Goal: Task Accomplishment & Management: Manage account settings

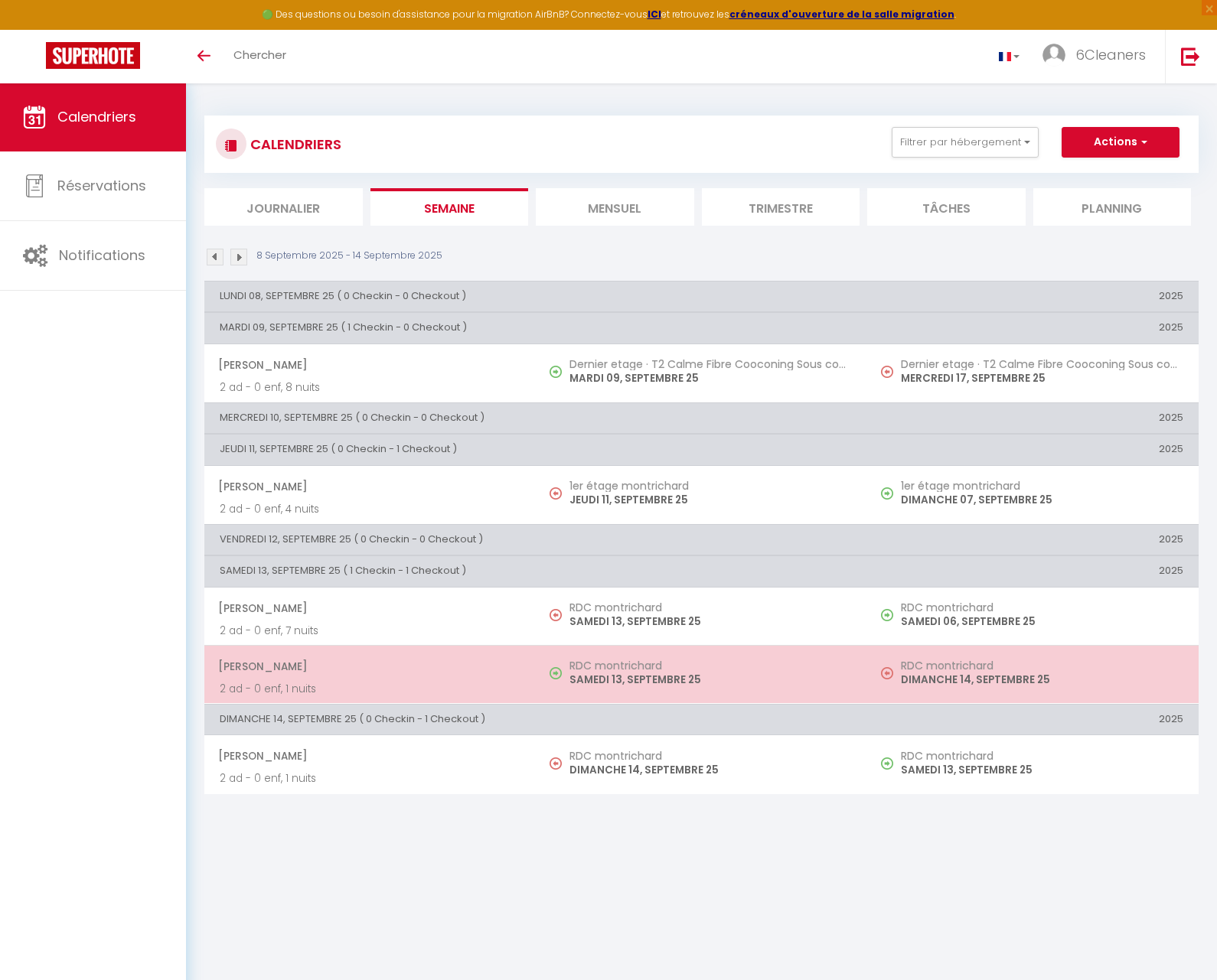
click at [608, 679] on p "SAMEDI 13, SEPTEMBRE 25" at bounding box center [710, 679] width 282 height 16
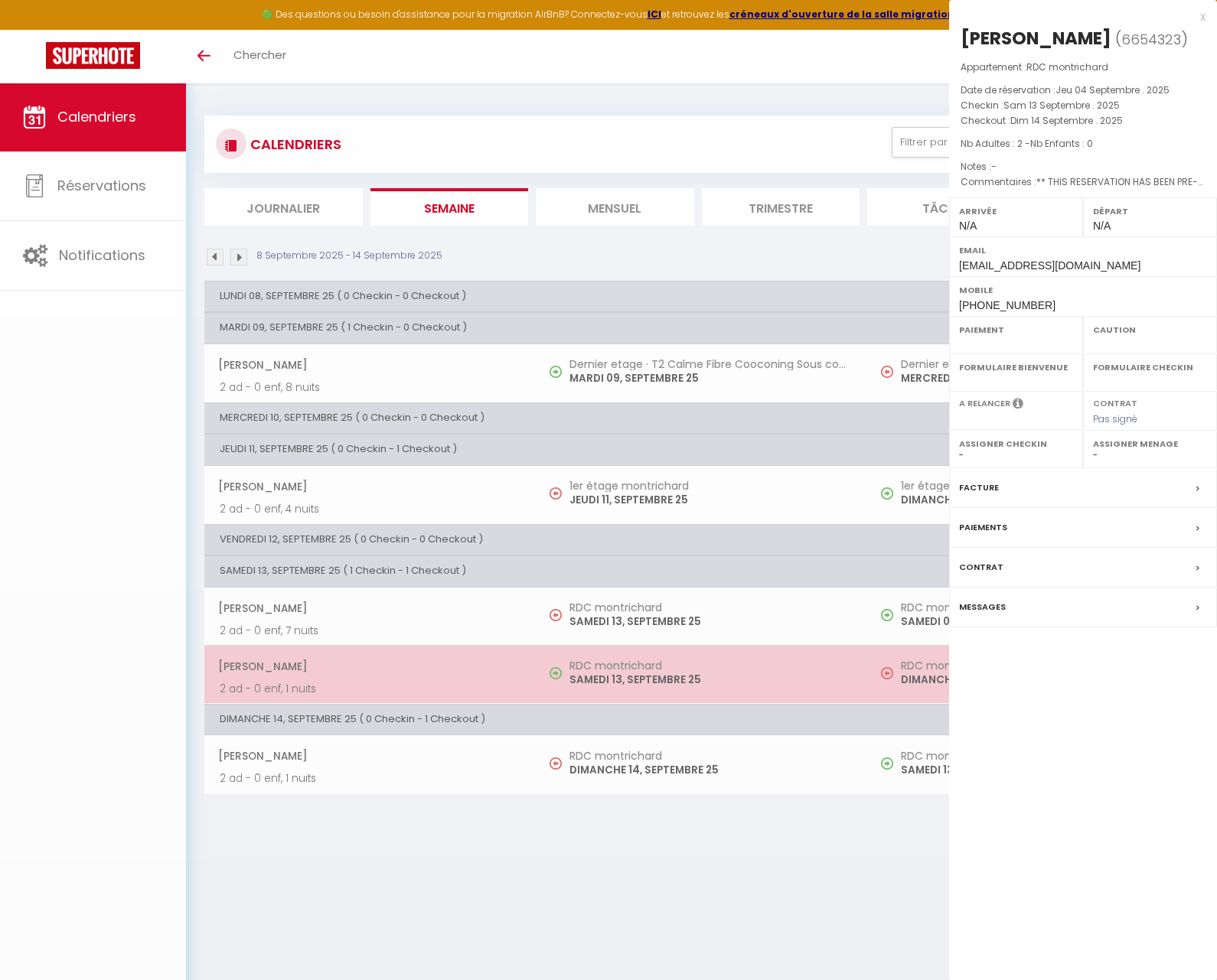
select select "OK"
select select "0"
select select "1"
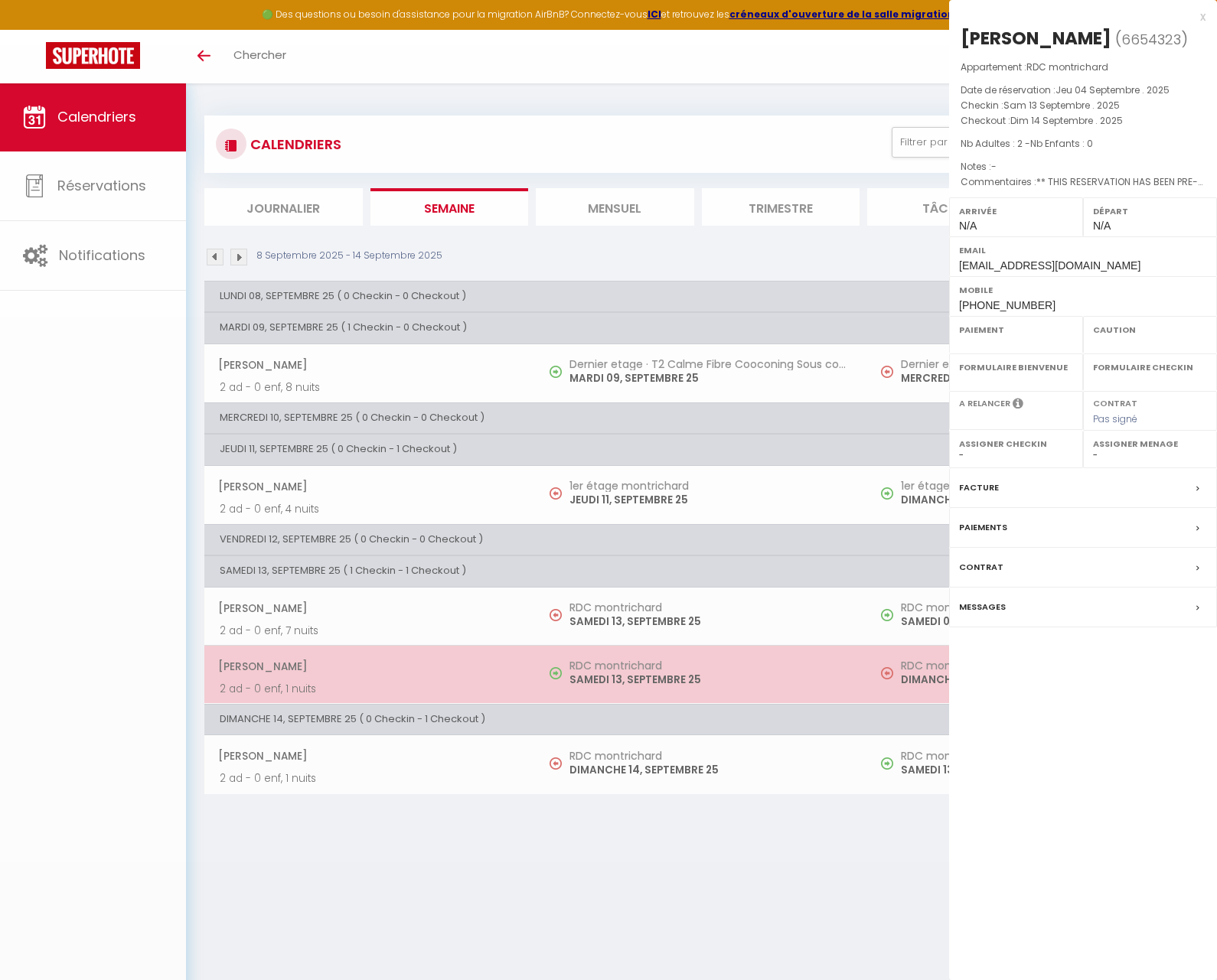
select select
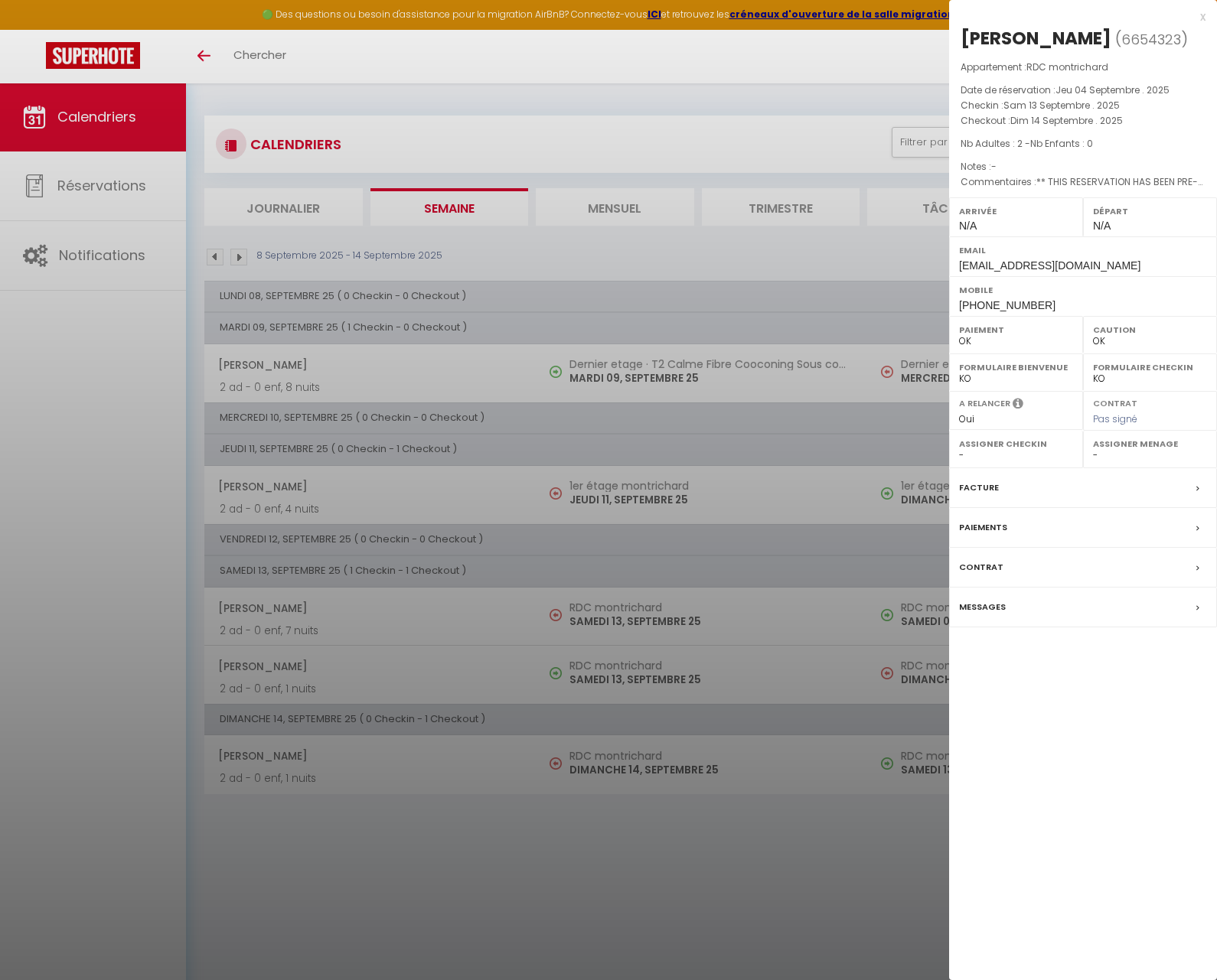
click at [998, 601] on label "Messages" at bounding box center [982, 607] width 47 height 16
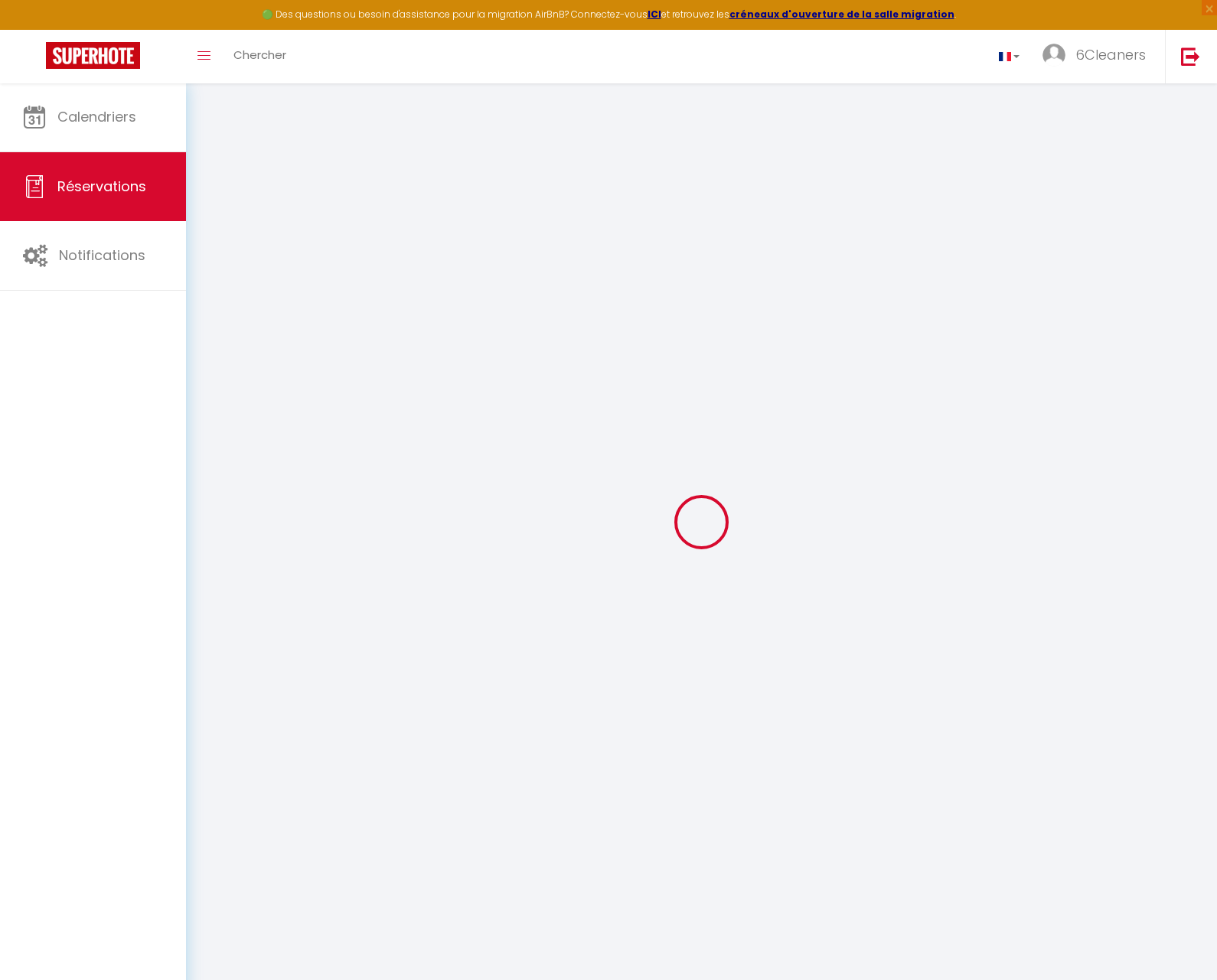
select select
checkbox input "false"
select select
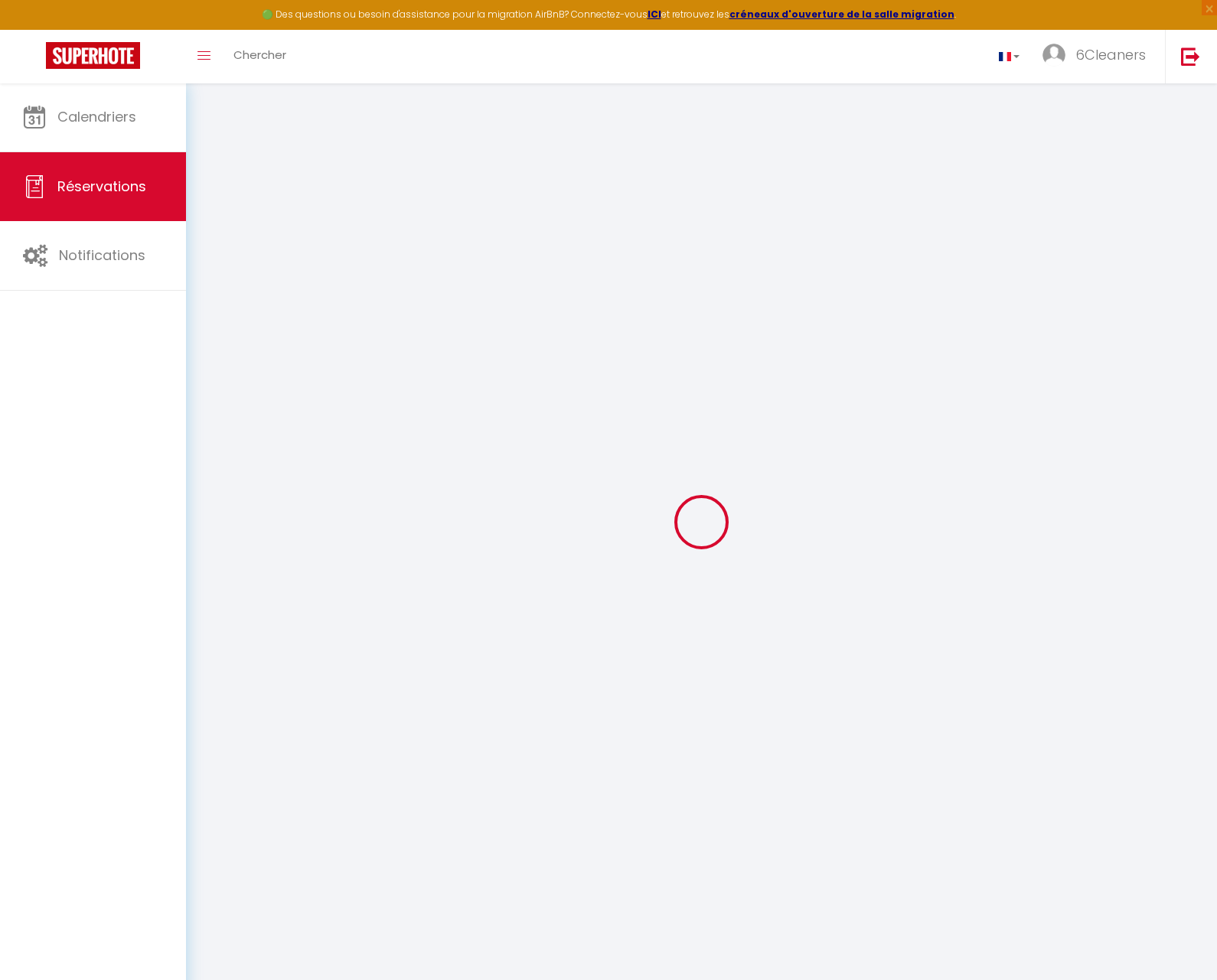
checkbox input "false"
type textarea "** THIS RESERVATION HAS BEEN PRE-PAID ** Reservation has a cancellation grace p…"
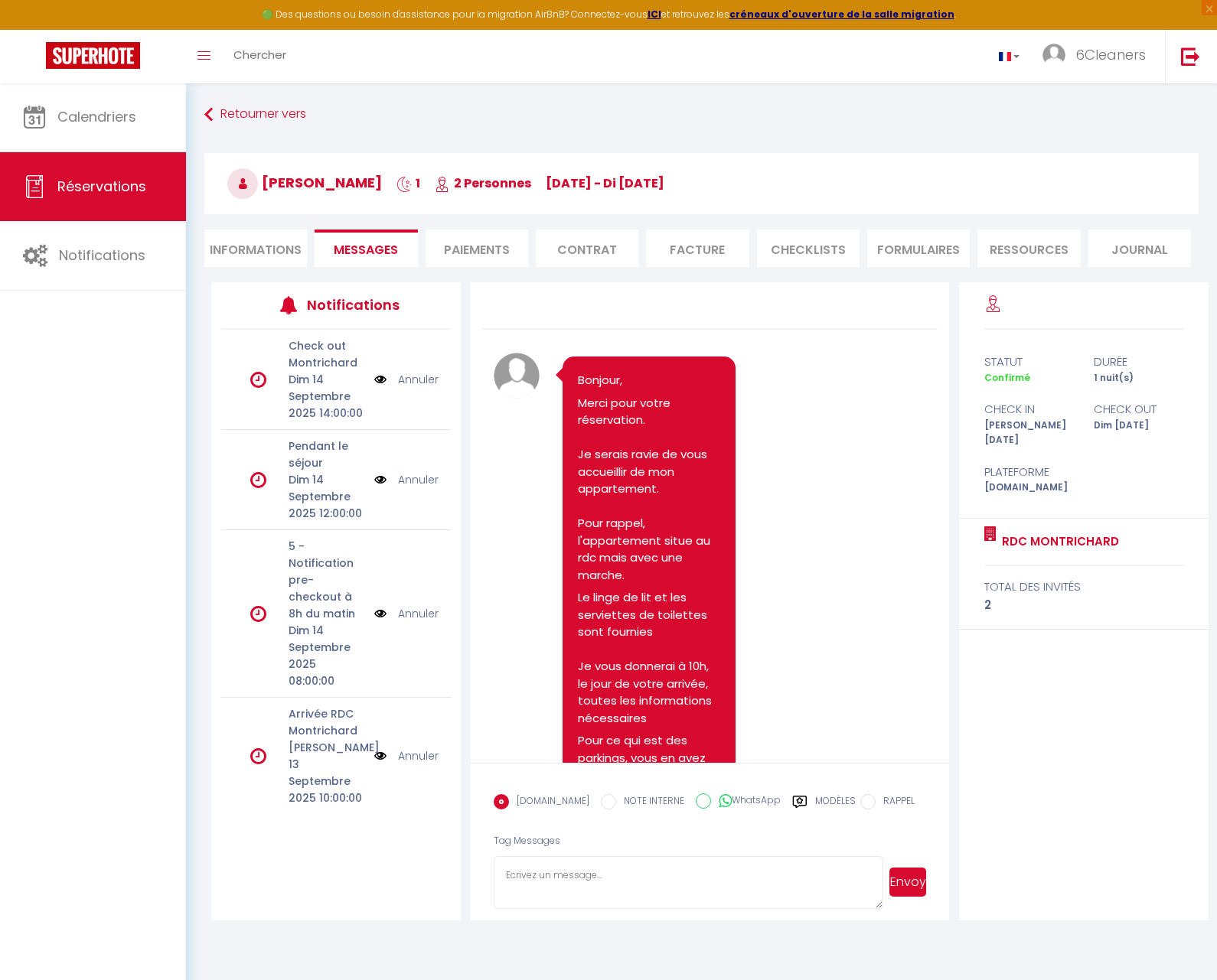
scroll to position [498, 0]
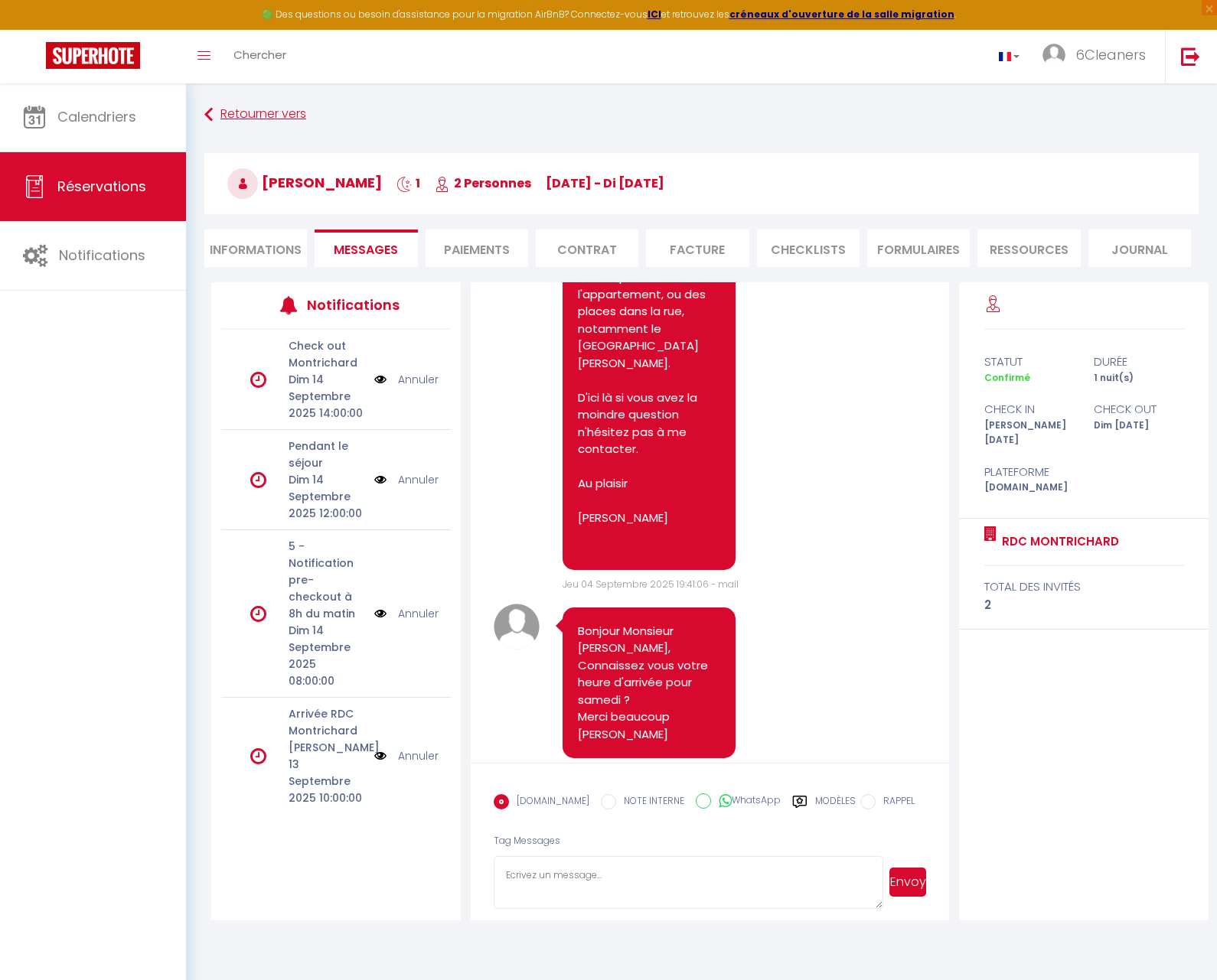
click at [209, 119] on icon at bounding box center [208, 115] width 8 height 28
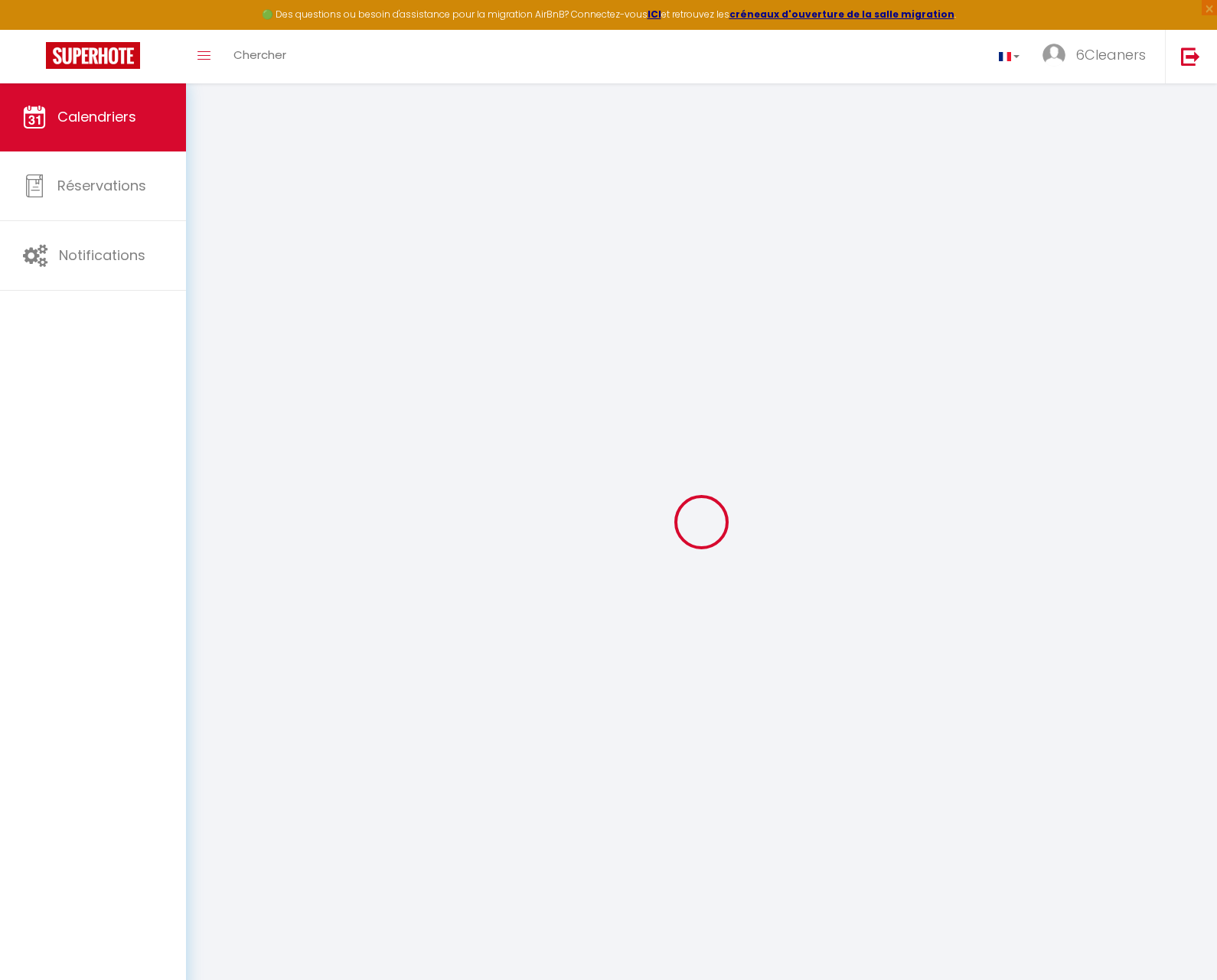
select select
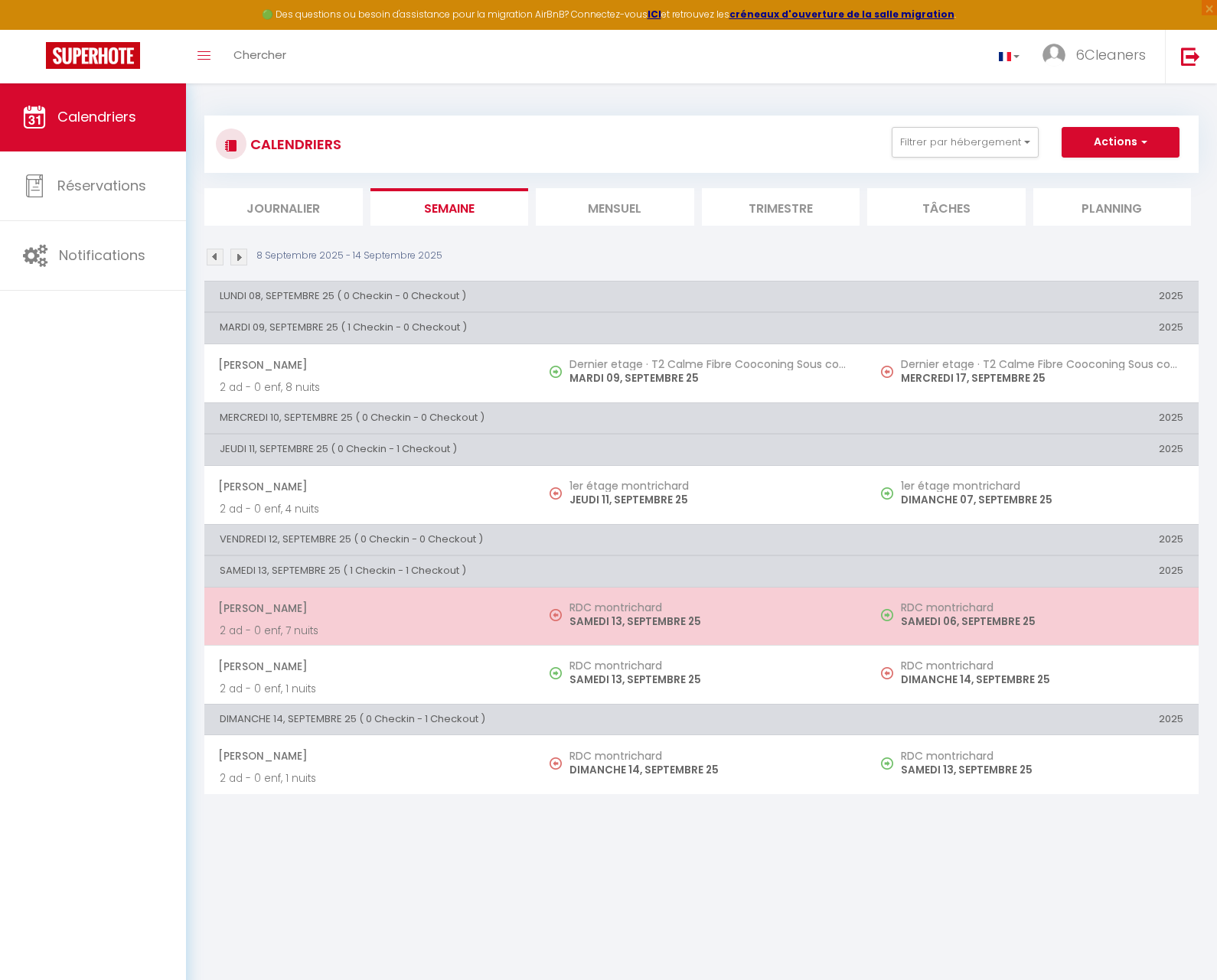
click at [639, 613] on p "SAMEDI 13, SEPTEMBRE 25" at bounding box center [710, 621] width 282 height 16
select select "OK"
select select "0"
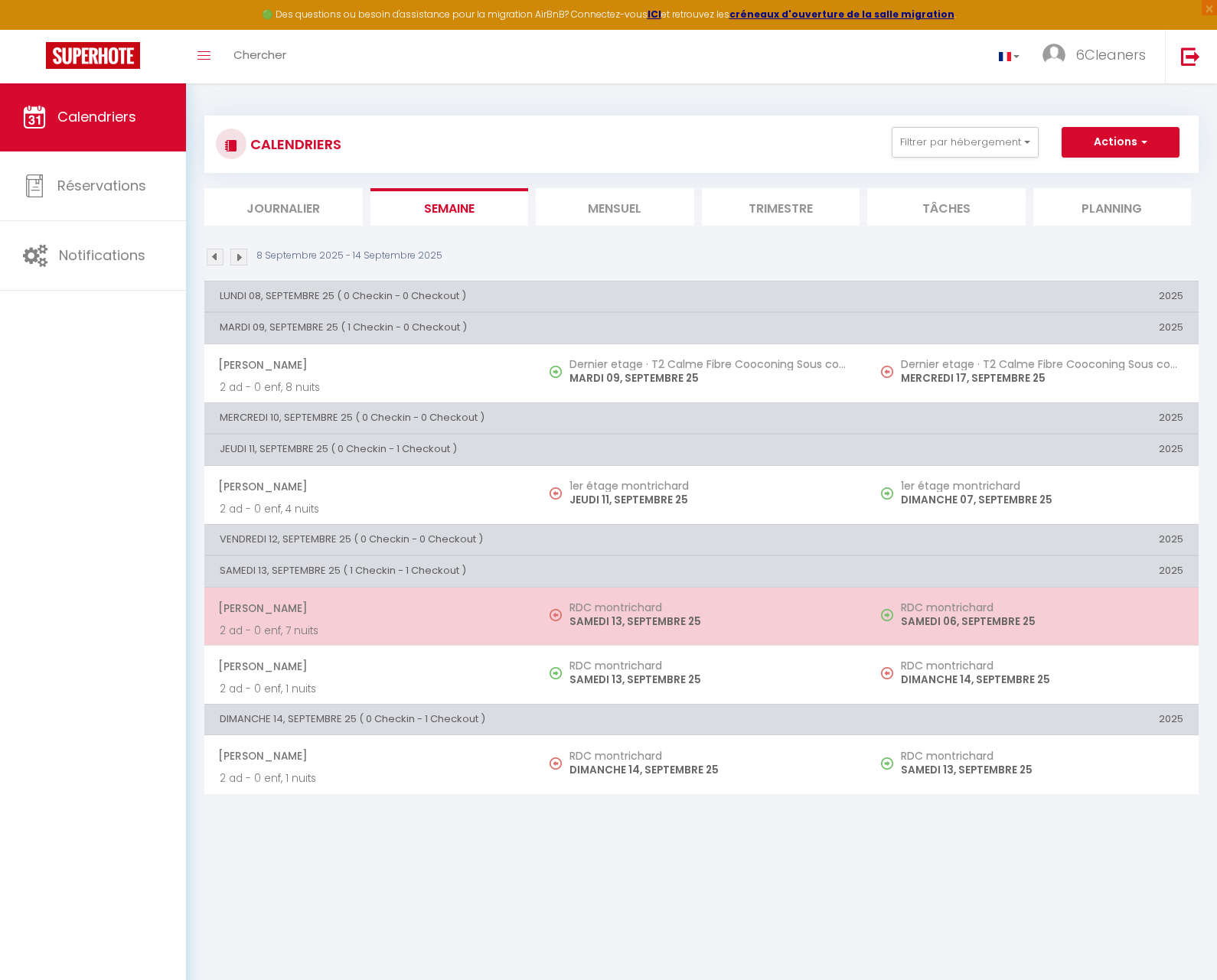
select select "1"
select select
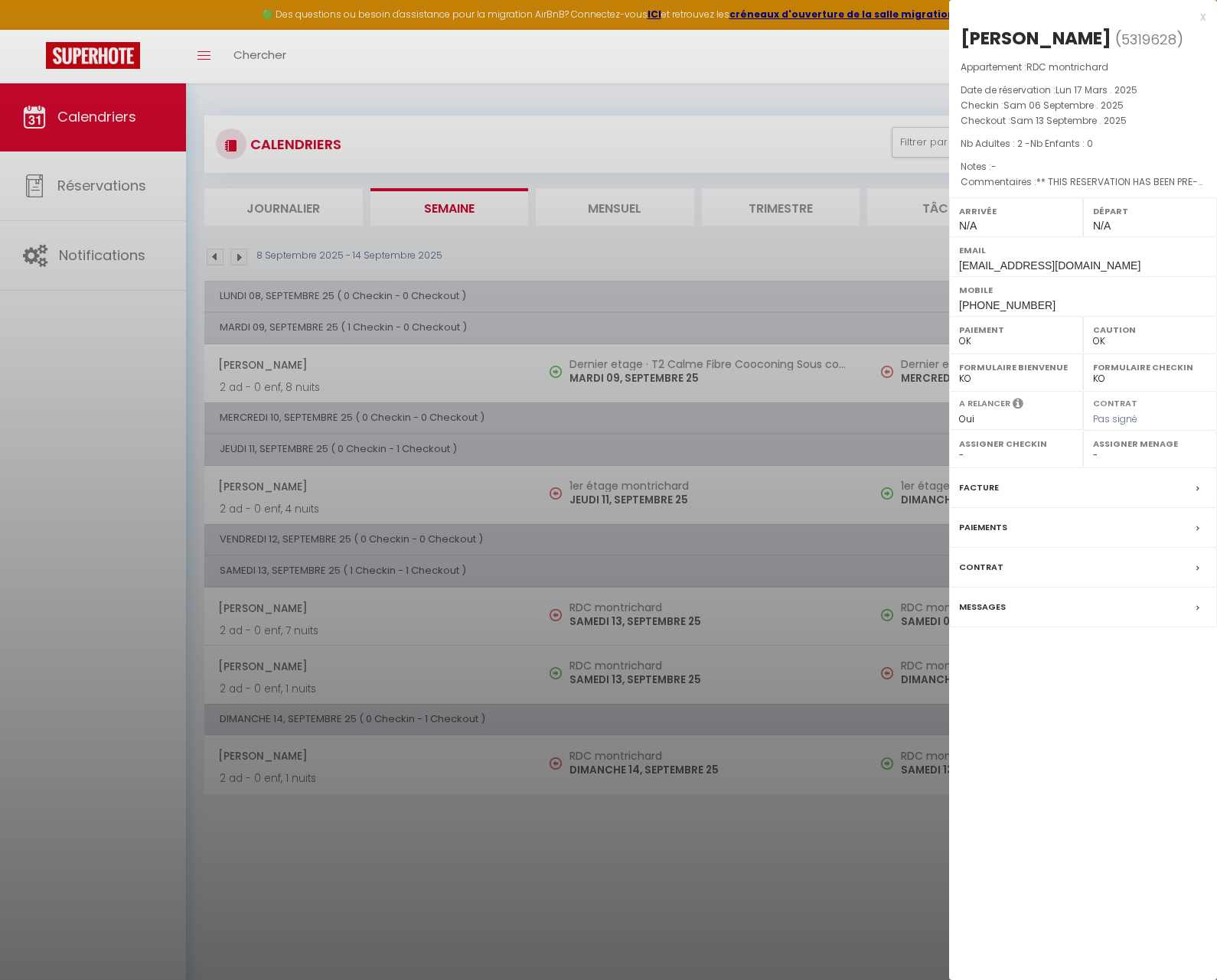
click at [964, 605] on label "Messages" at bounding box center [982, 607] width 47 height 16
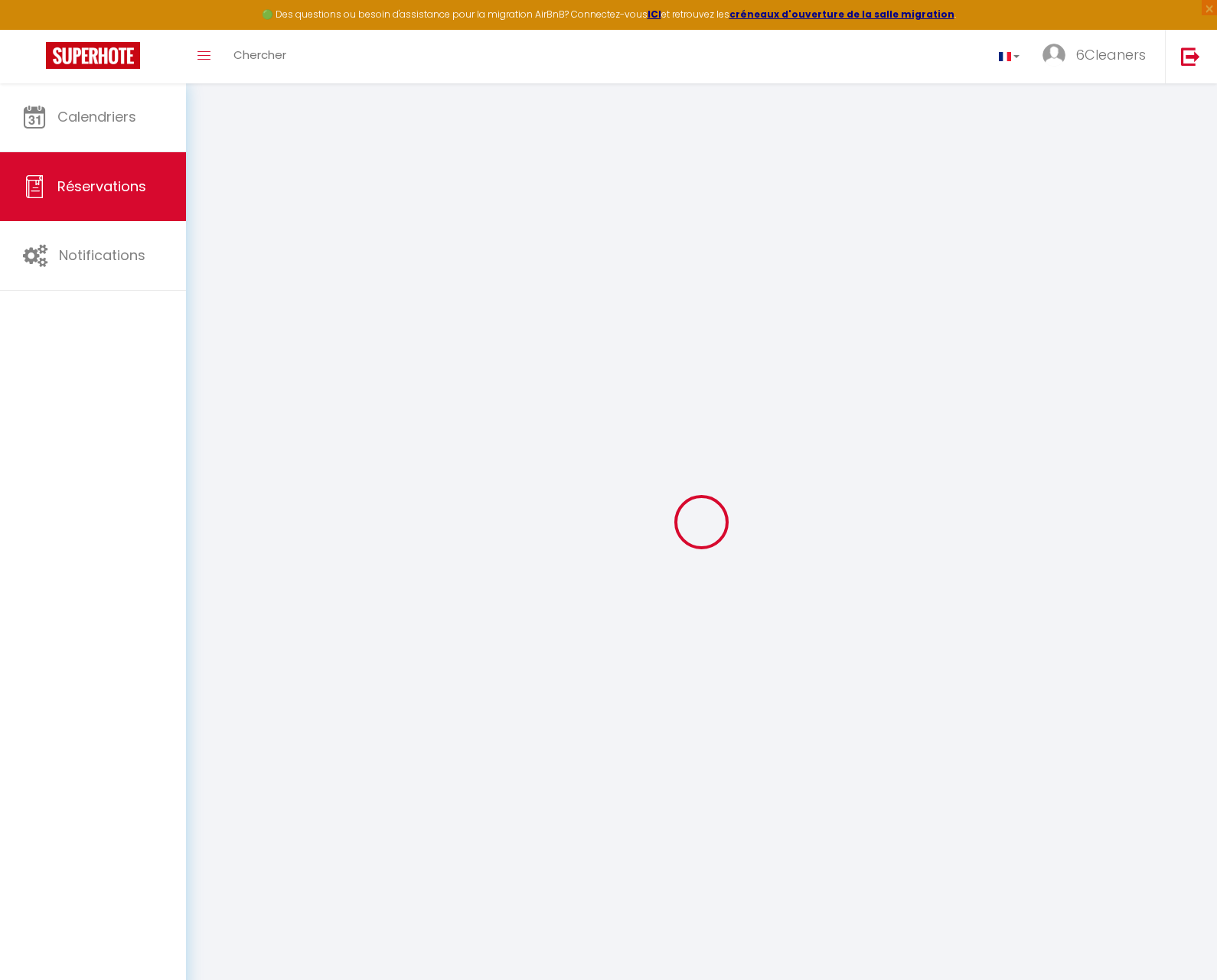
select select
checkbox input "false"
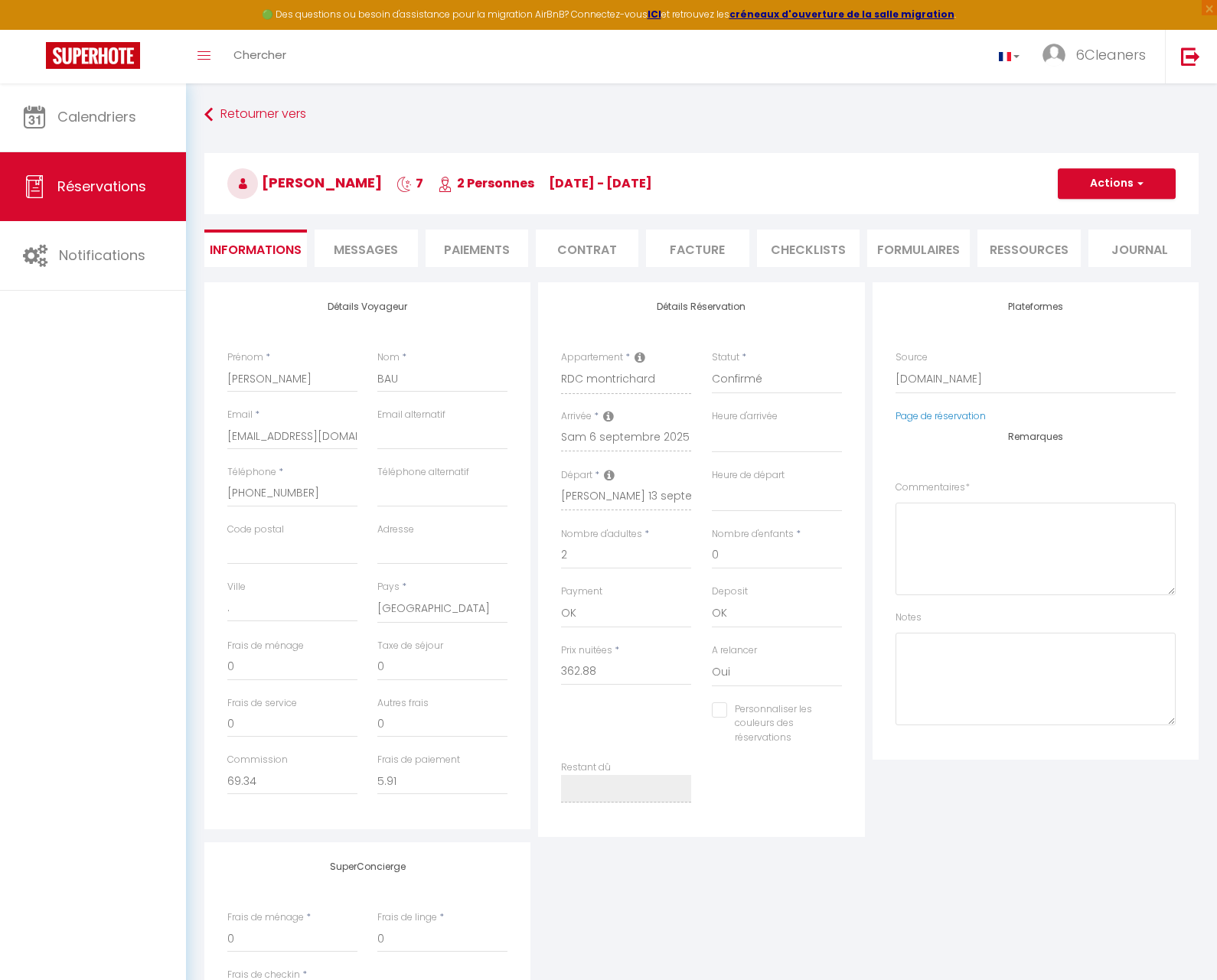
select select
checkbox input "false"
type textarea "** THIS RESERVATION HAS BEEN PRE-PAID ** Reservation has a cancellation grace p…"
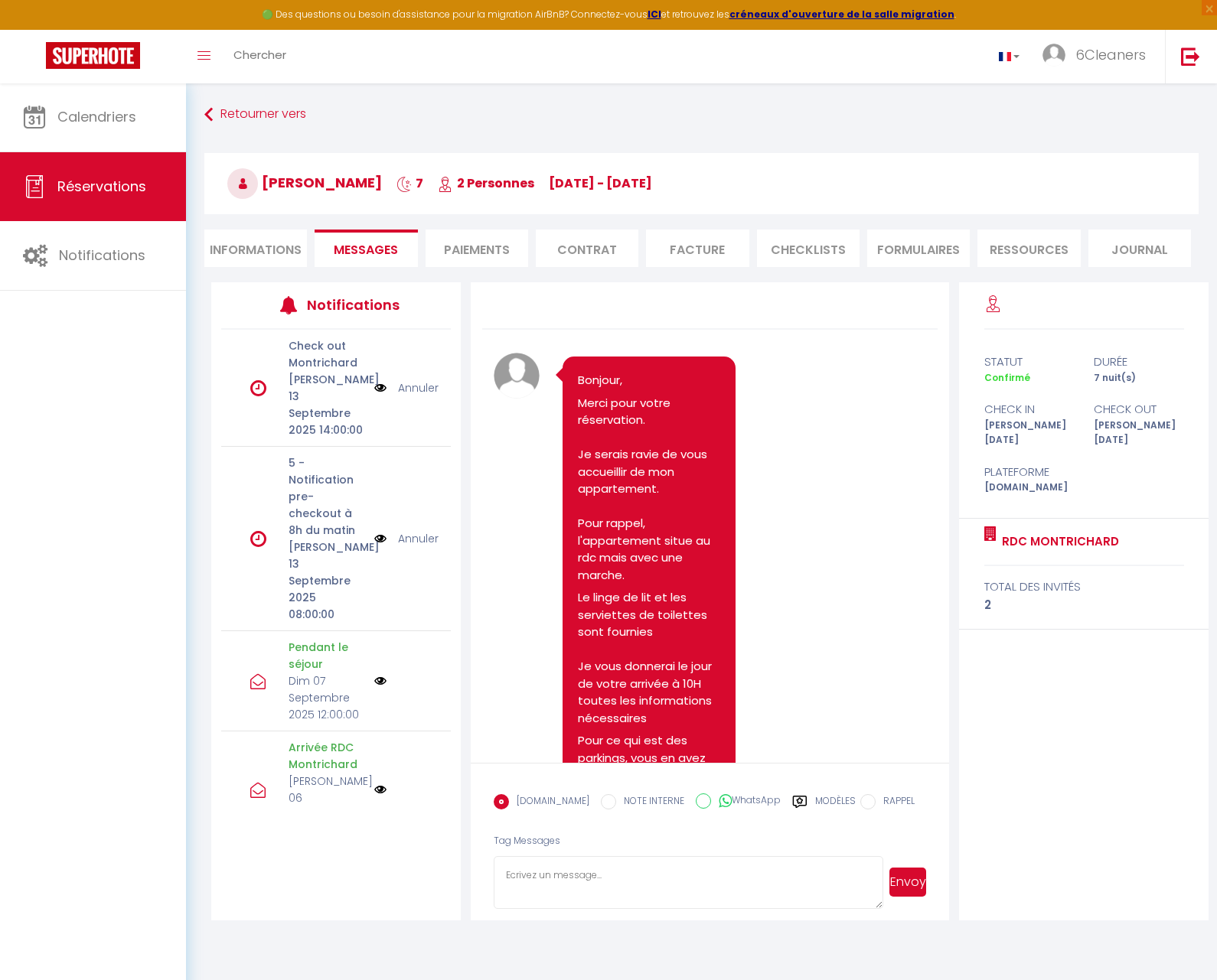
scroll to position [1628, 0]
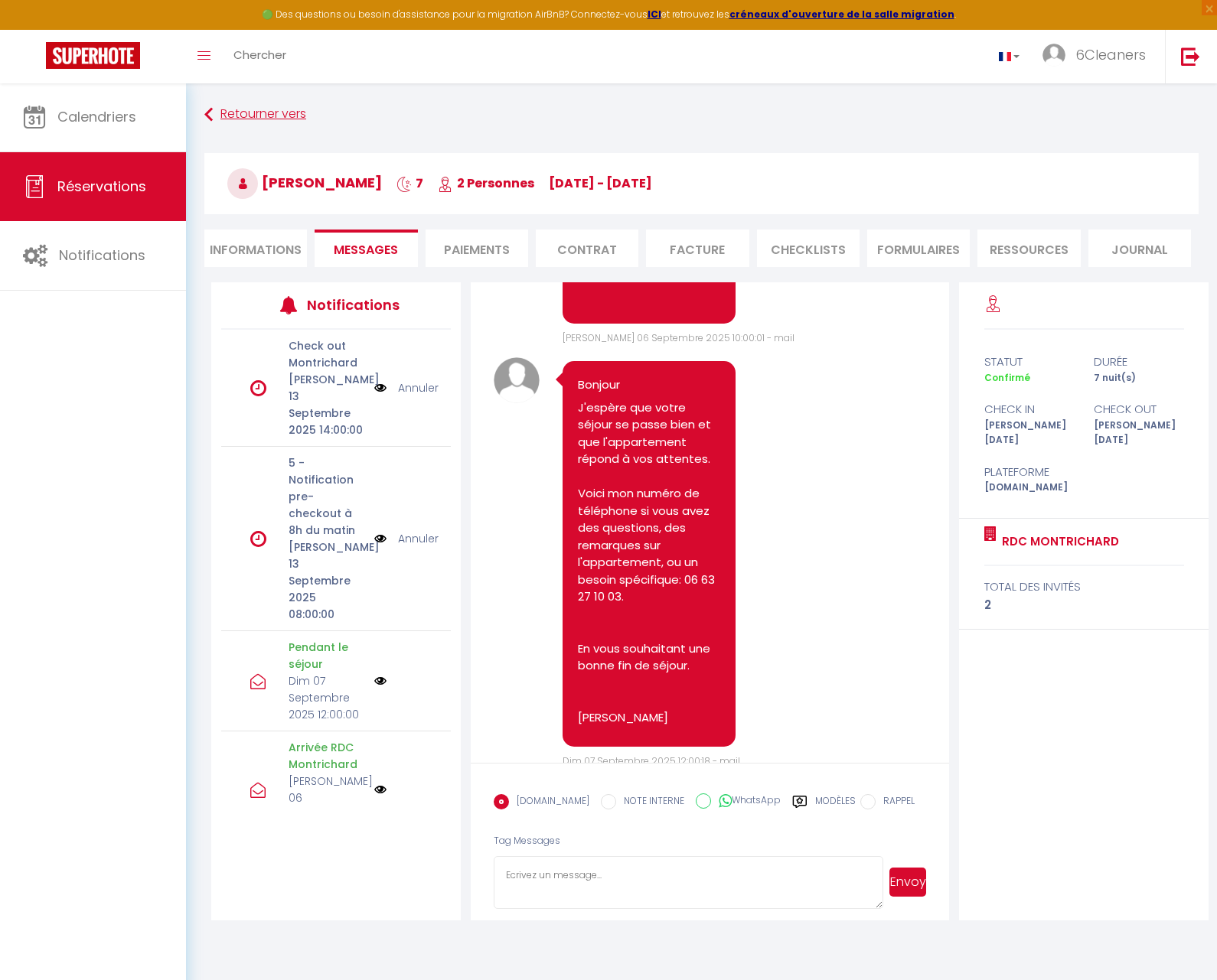
click at [208, 116] on icon at bounding box center [208, 115] width 8 height 28
